Goal: Find specific page/section

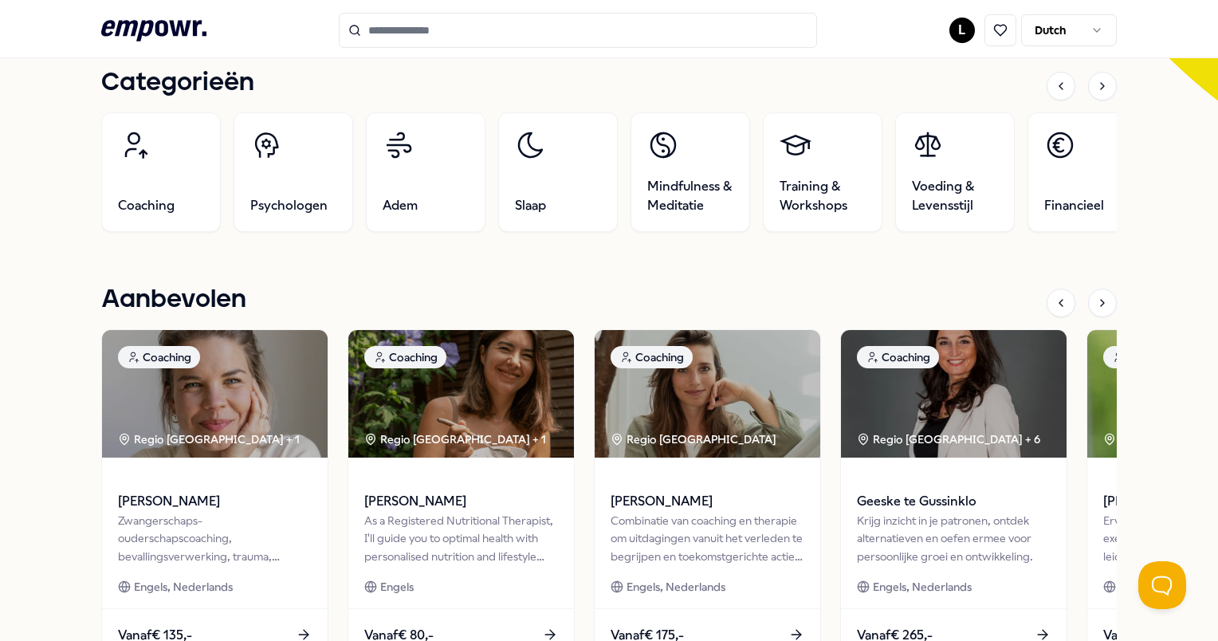
scroll to position [478, 0]
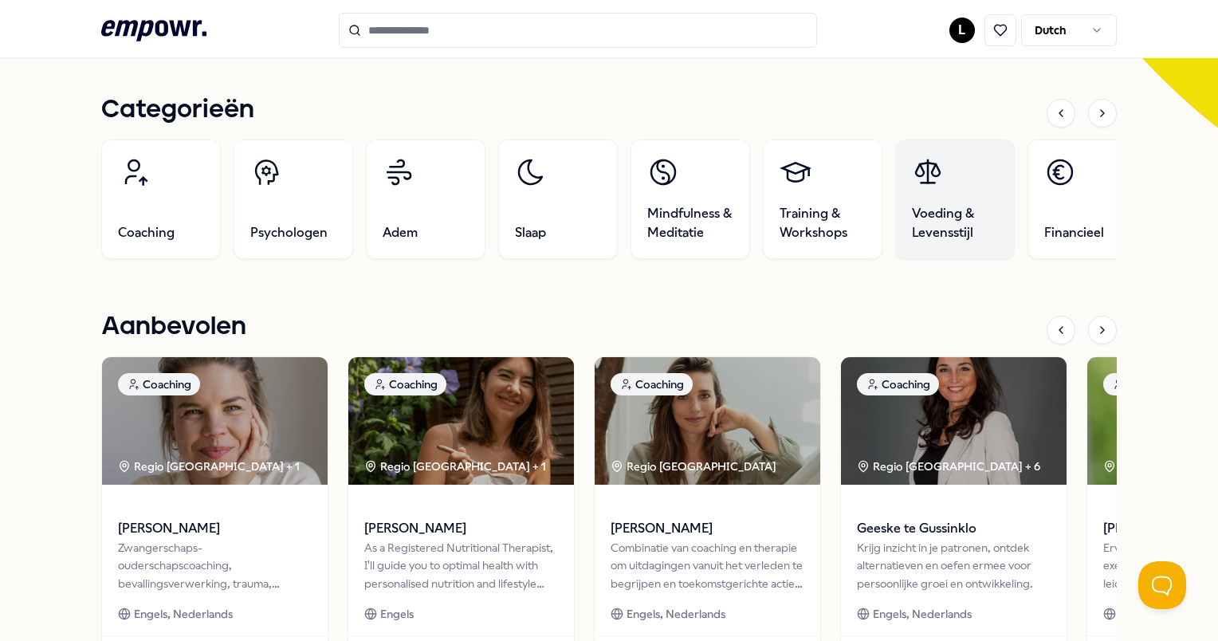
click at [972, 202] on link "Voeding & Levensstijl" at bounding box center [955, 199] width 120 height 120
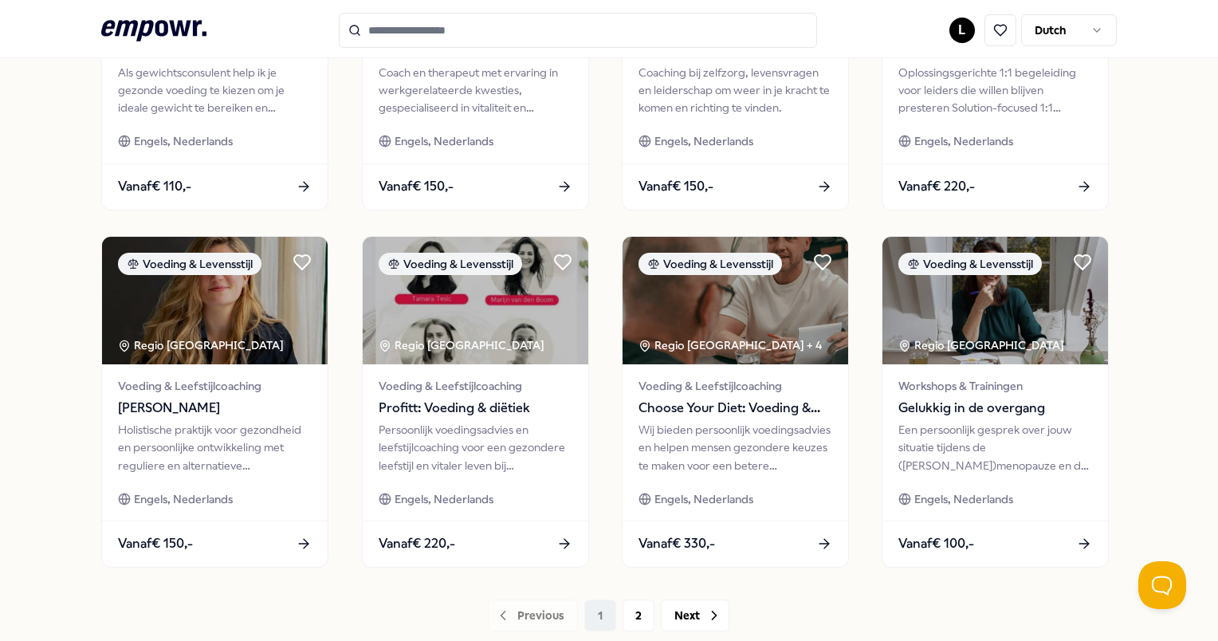
scroll to position [784, 0]
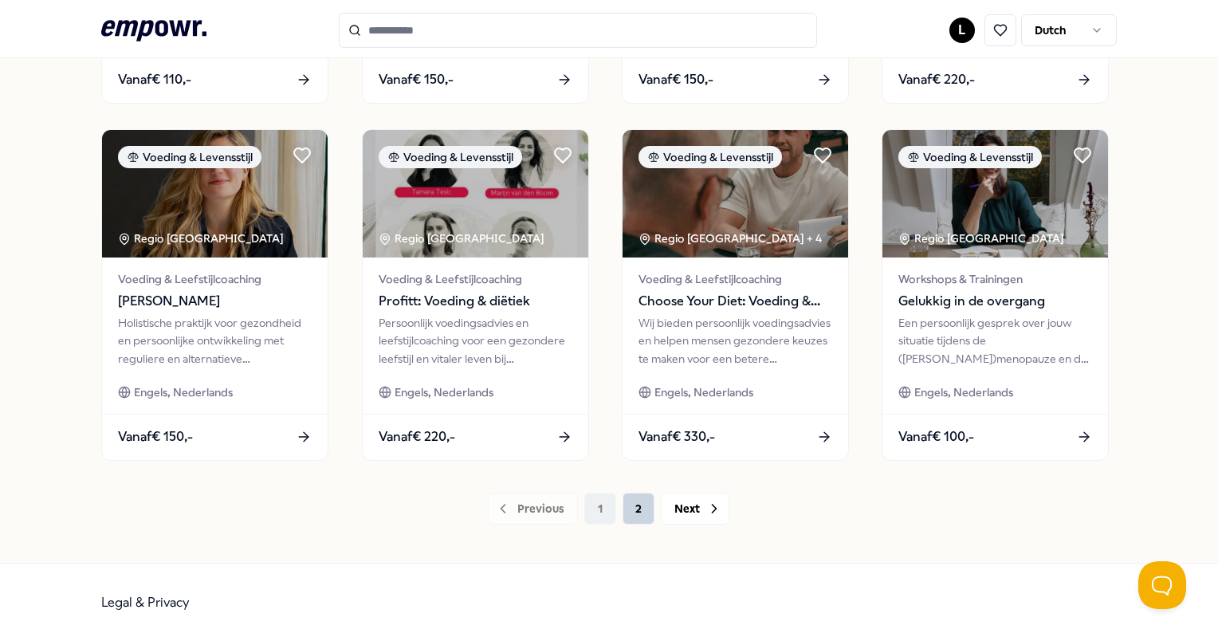
click at [638, 513] on button "2" at bounding box center [638, 509] width 32 height 32
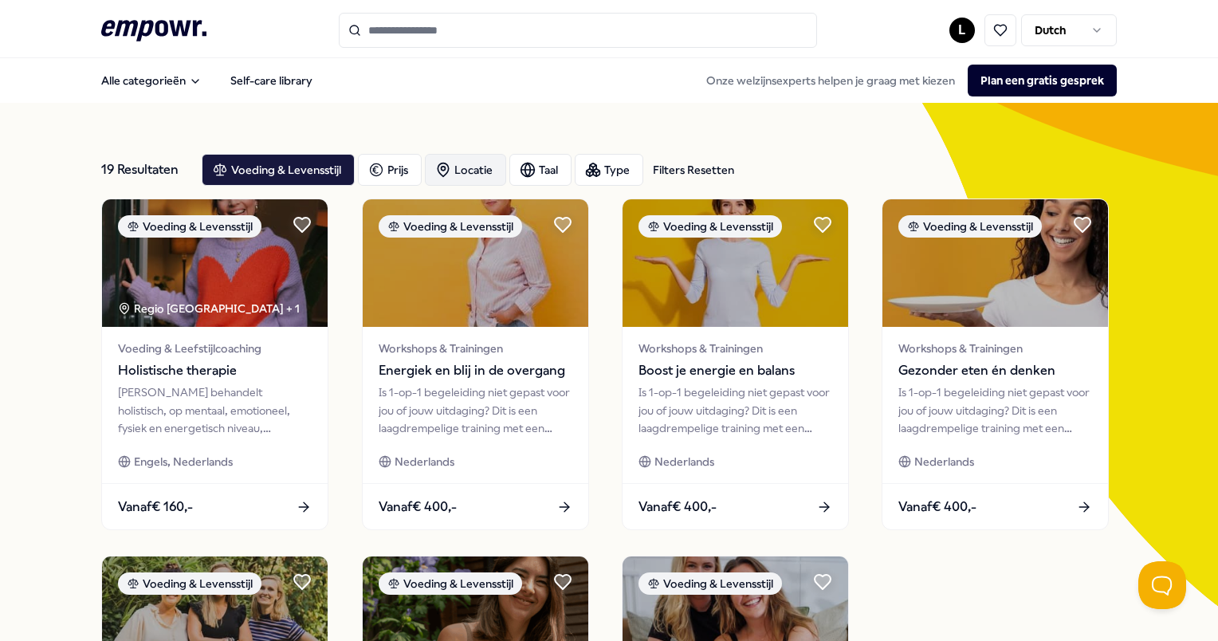
click at [447, 175] on icon "button" at bounding box center [443, 170] width 16 height 16
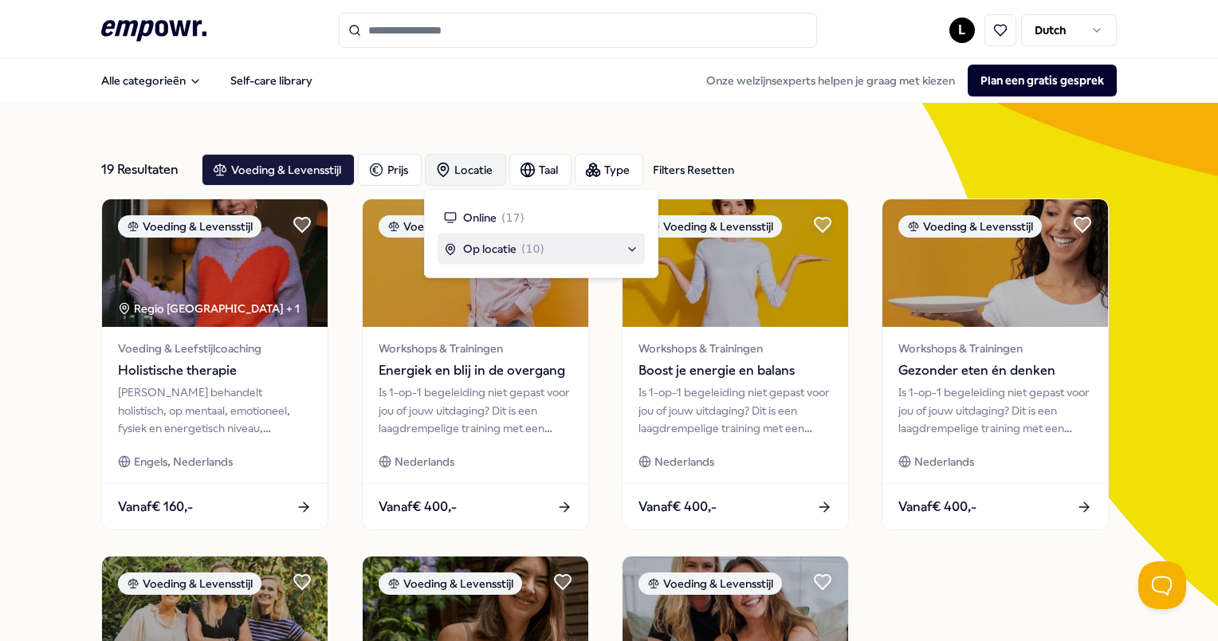
click at [478, 239] on div "Op locatie ( 10 )" at bounding box center [541, 249] width 207 height 30
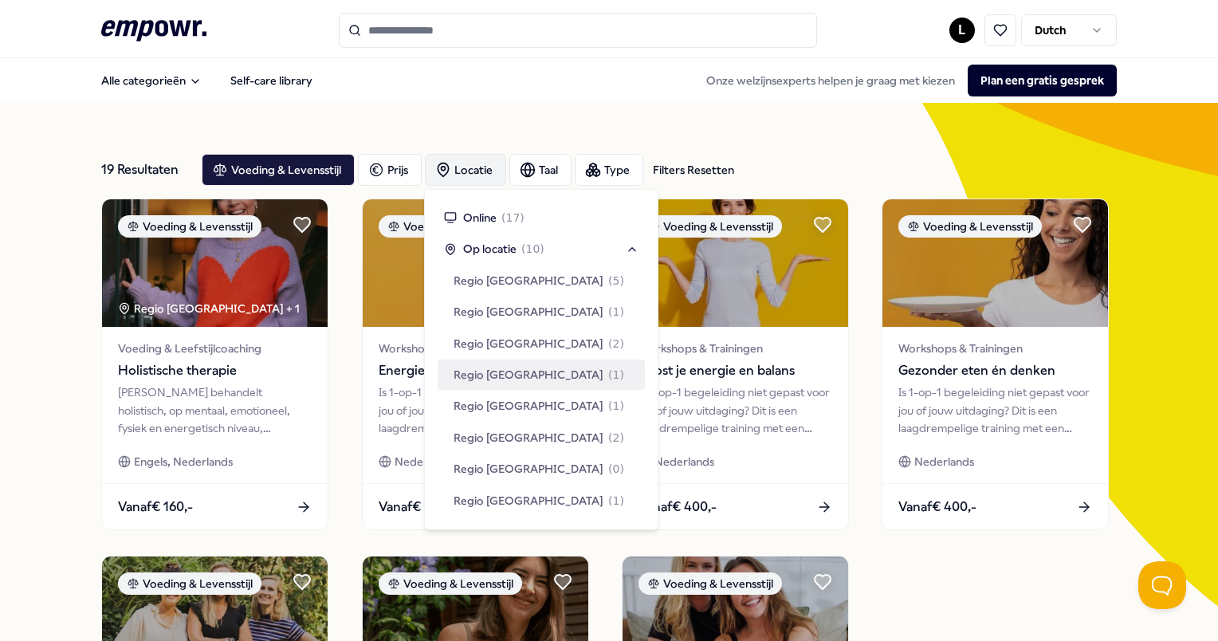
click at [497, 376] on span "Regio [GEOGRAPHIC_DATA]" at bounding box center [529, 375] width 150 height 18
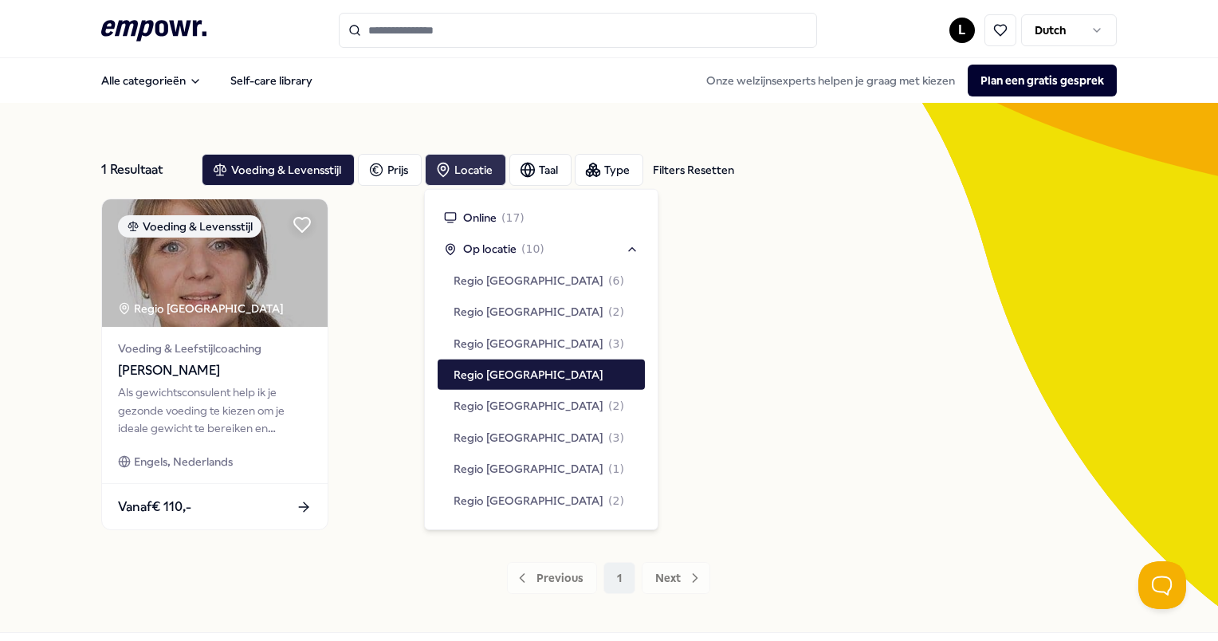
click at [379, 351] on div "Voeding & Levensstijl Regio Zuid NL Voeding & Leefstijlcoaching [PERSON_NAME] A…" at bounding box center [608, 364] width 1015 height 332
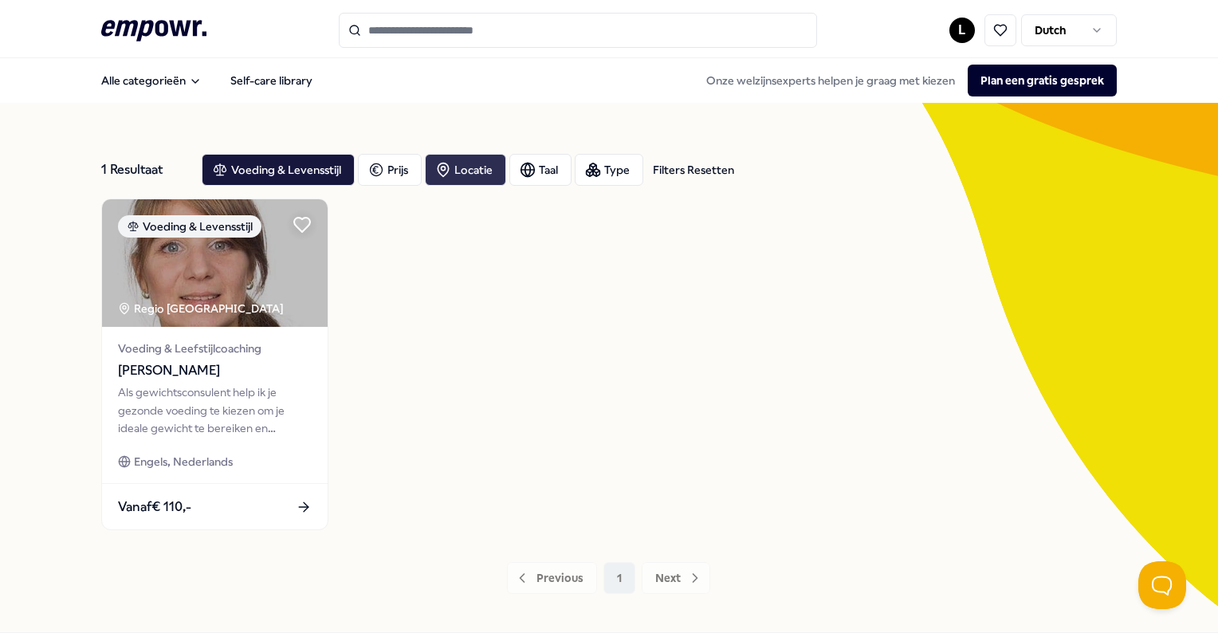
click at [458, 167] on div "Locatie" at bounding box center [465, 170] width 81 height 32
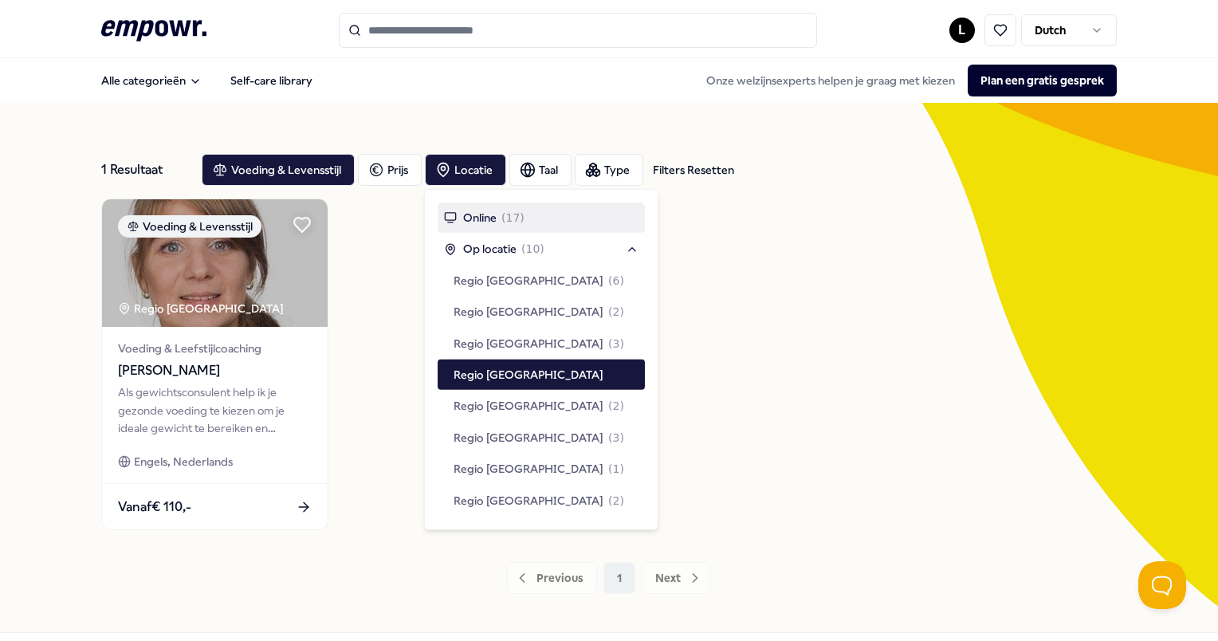
click at [457, 218] on div "Online ( 17 )" at bounding box center [484, 218] width 81 height 18
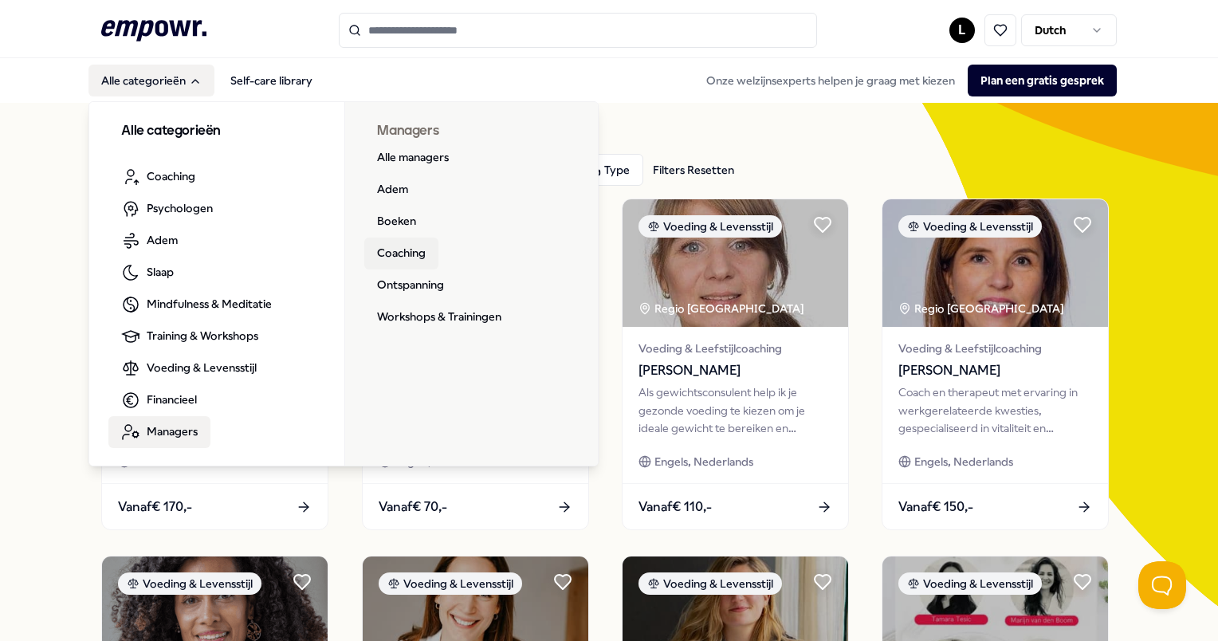
click at [397, 252] on link "Coaching" at bounding box center [401, 254] width 74 height 32
